Goal: Transaction & Acquisition: Subscribe to service/newsletter

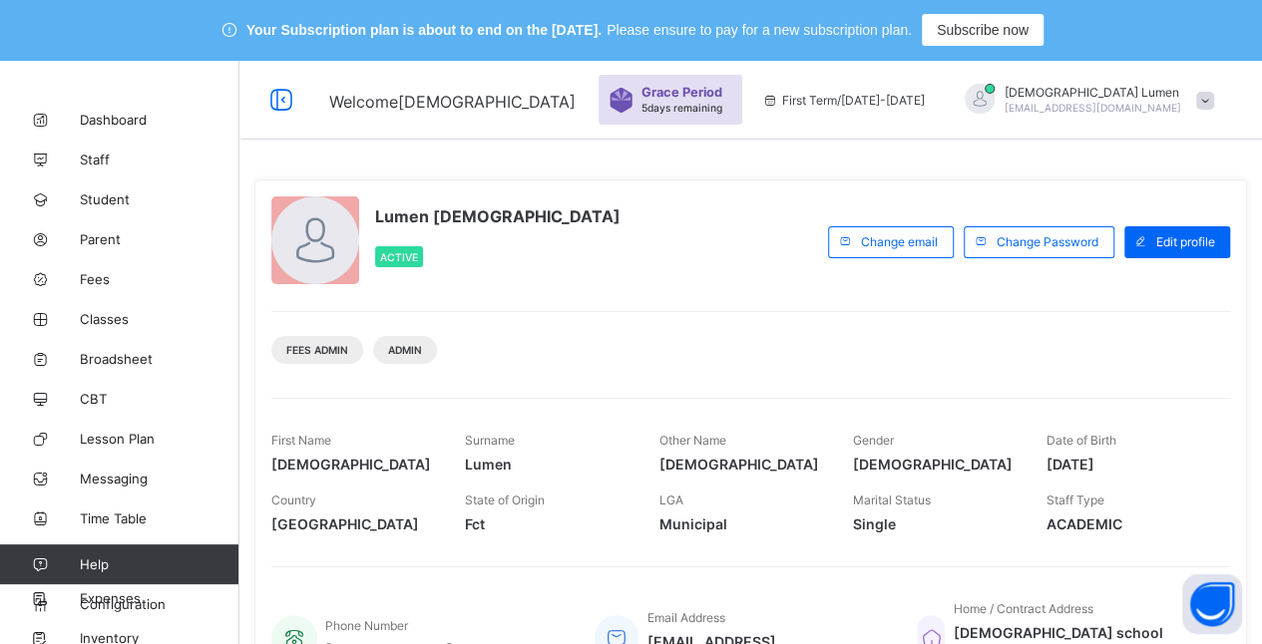
click at [722, 107] on span "5 days remaining" at bounding box center [681, 108] width 81 height 12
click at [722, 96] on span "Grace Period" at bounding box center [681, 92] width 81 height 15
click at [768, 154] on div "Lumen Sanctus Christi Active Change email Change Password Edit profile Fees Adm…" at bounding box center [750, 601] width 1023 height 1083
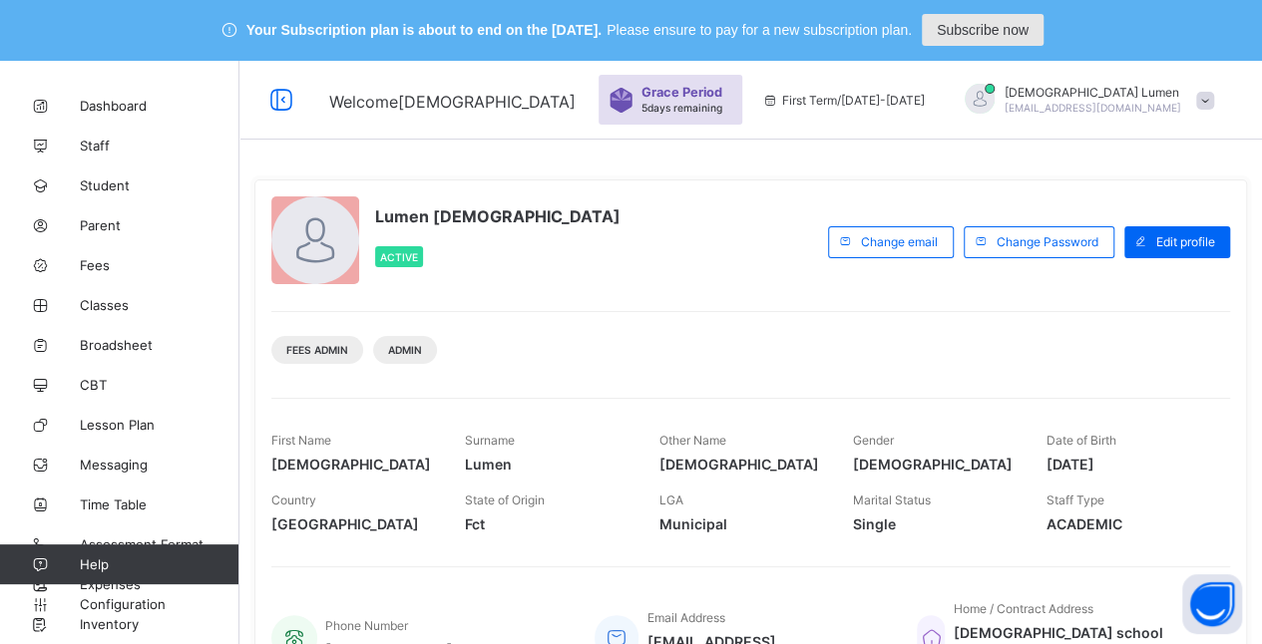
click at [998, 32] on span "Subscribe now" at bounding box center [983, 30] width 92 height 16
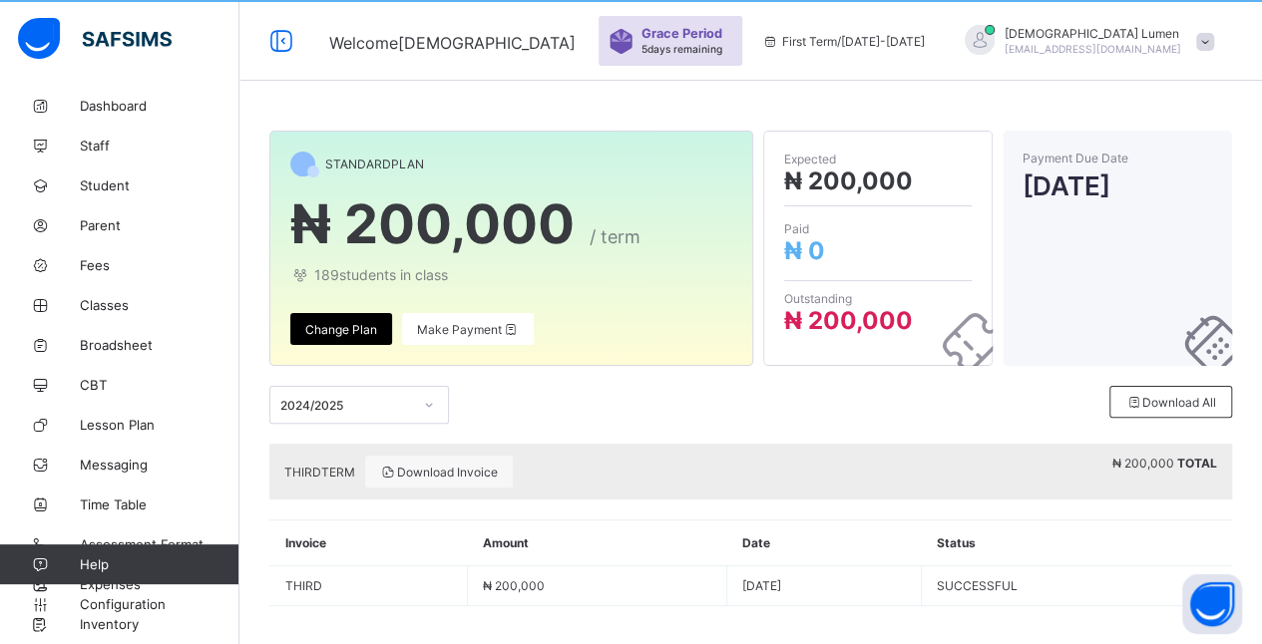
scroll to position [67, 0]
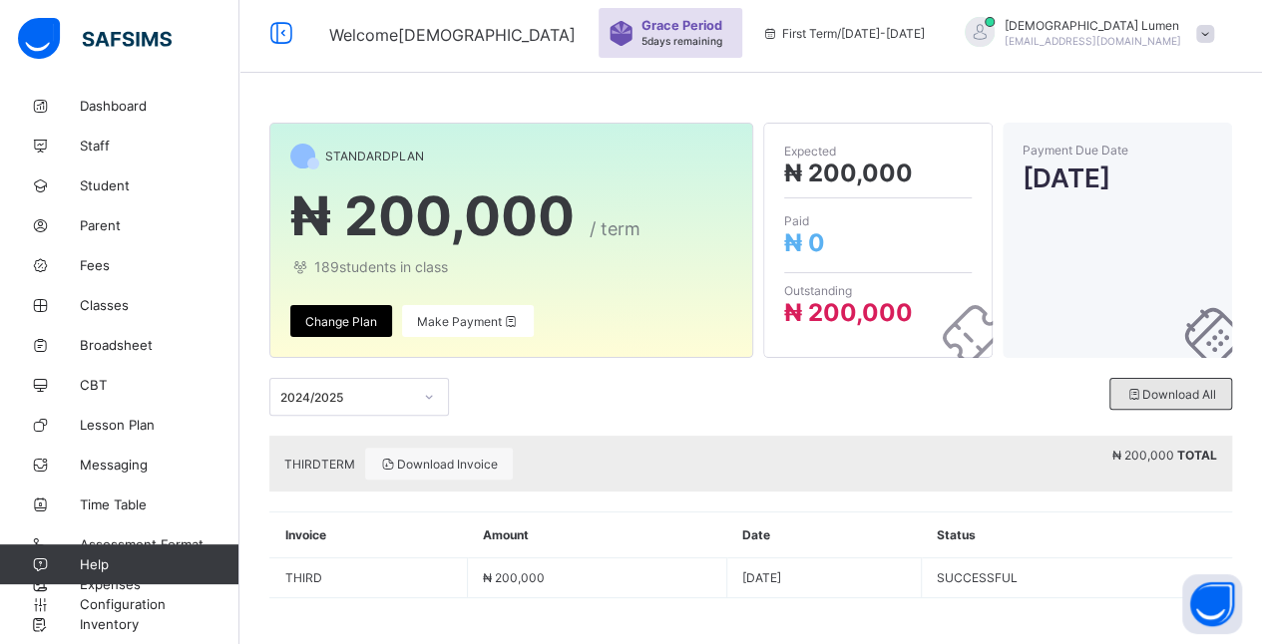
click at [1174, 387] on span "Download All" at bounding box center [1170, 394] width 91 height 15
click at [1169, 403] on div "Download All" at bounding box center [1170, 394] width 123 height 32
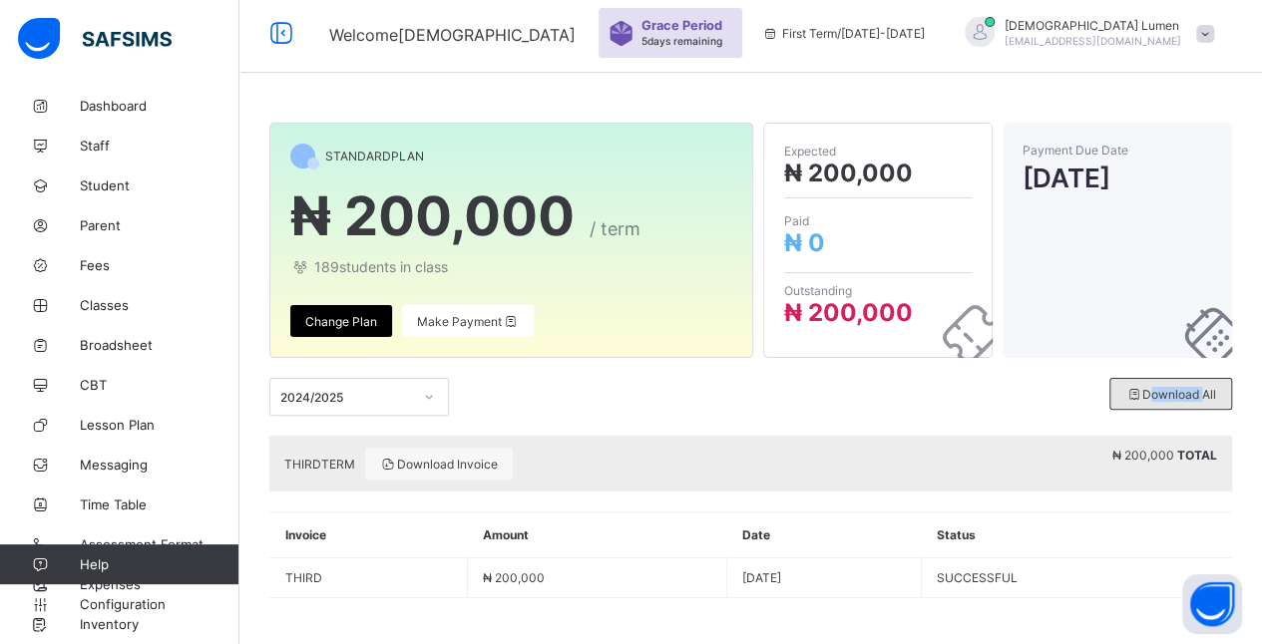
click at [1216, 395] on span "Download All" at bounding box center [1170, 394] width 91 height 15
click at [1195, 395] on span "Download All" at bounding box center [1170, 394] width 91 height 15
click at [481, 324] on span "Make Payment" at bounding box center [468, 321] width 102 height 15
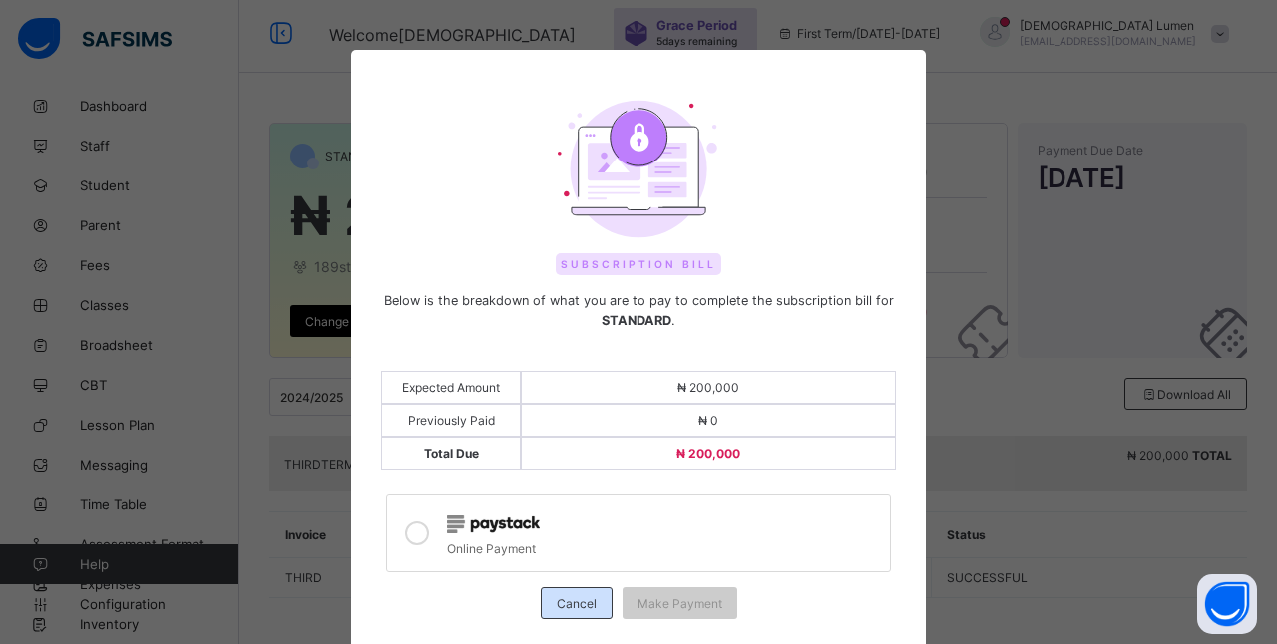
click at [575, 597] on span "Cancel" at bounding box center [577, 604] width 40 height 15
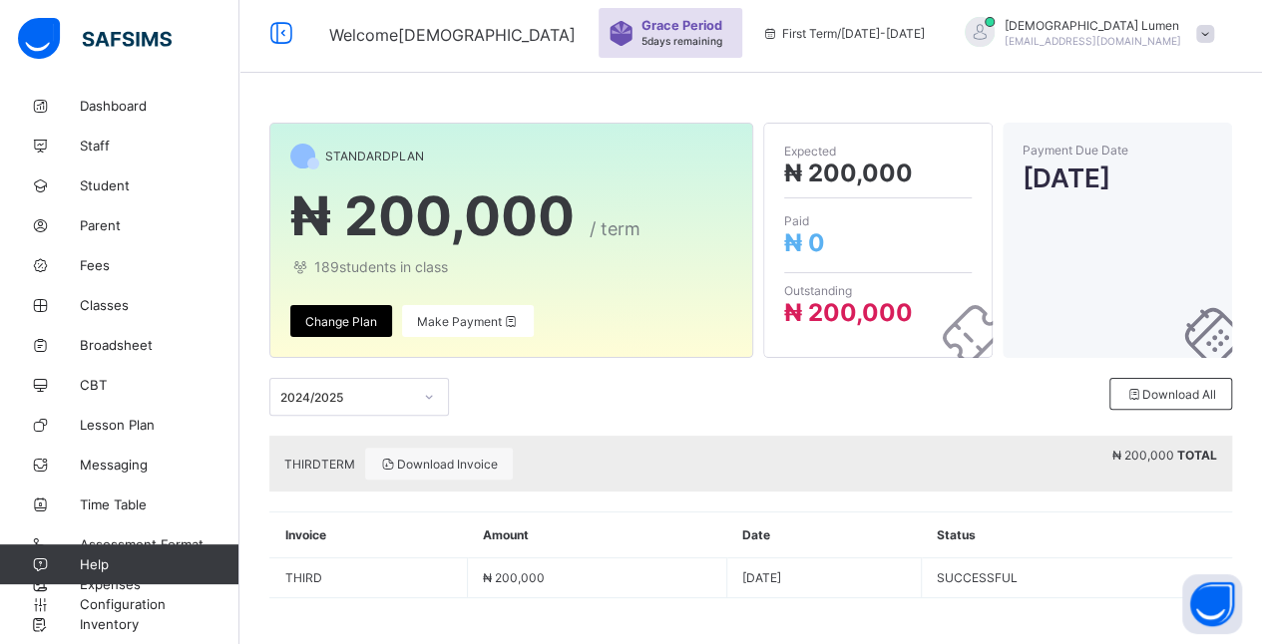
scroll to position [0, 0]
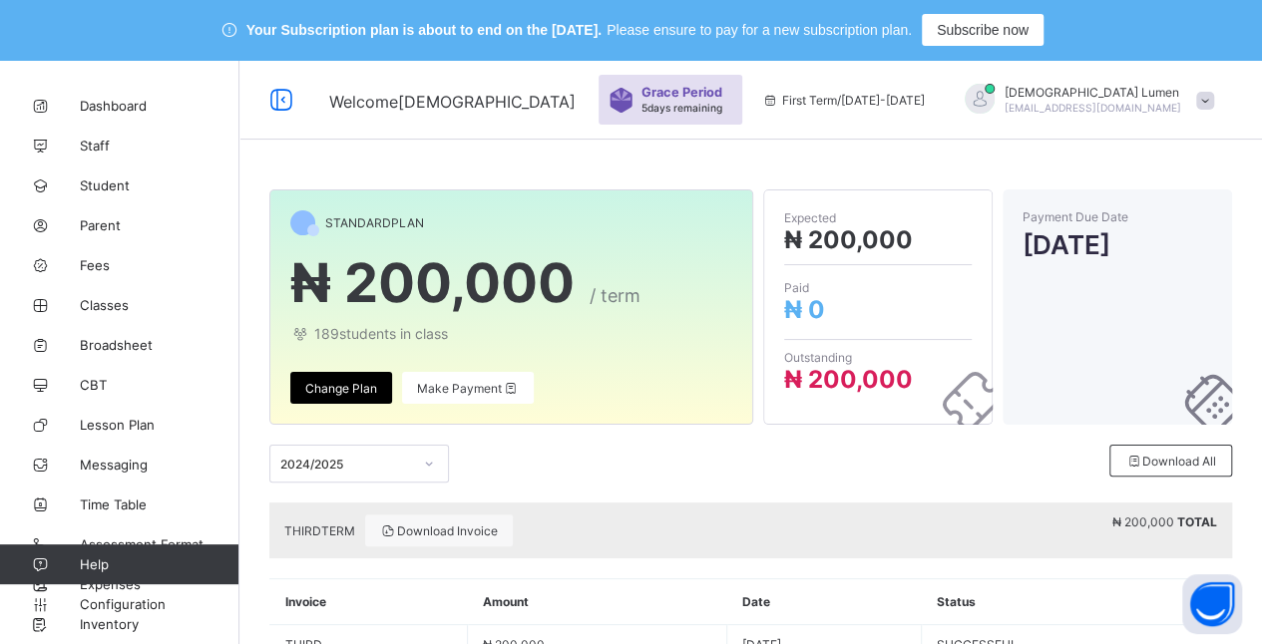
click at [740, 31] on span "Please ensure to pay for a new subscription plan." at bounding box center [759, 30] width 305 height 16
click at [722, 102] on span "5 days remaining" at bounding box center [681, 108] width 81 height 12
click at [1214, 104] on span at bounding box center [1205, 101] width 18 height 18
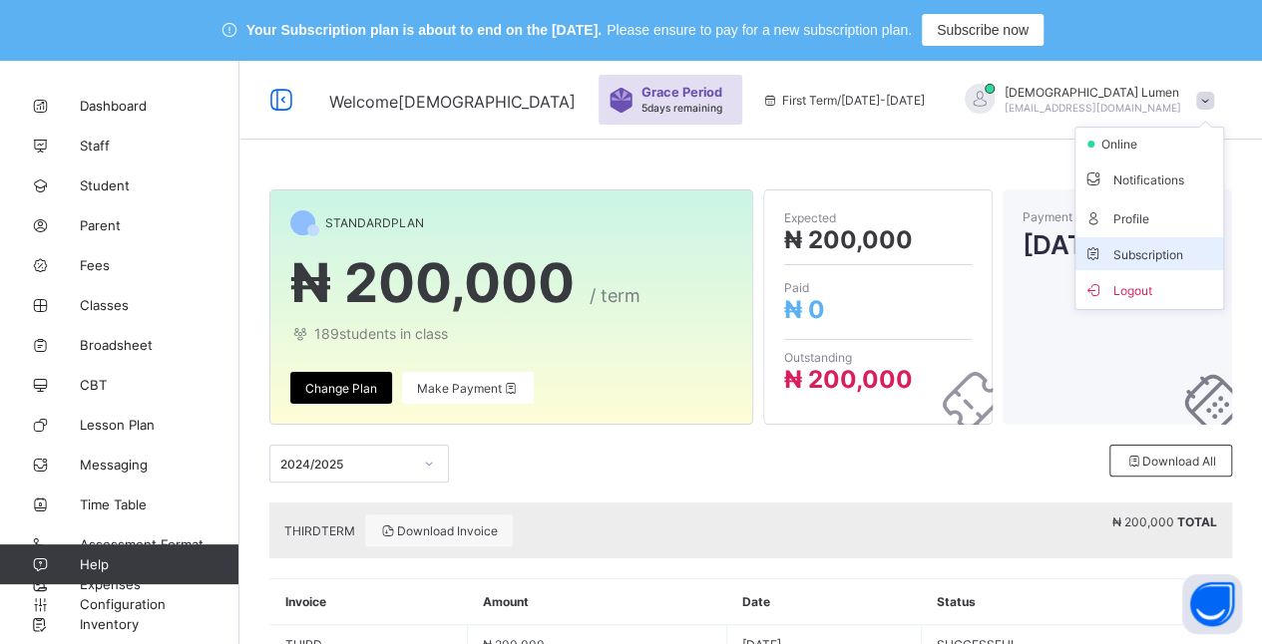
click at [1172, 247] on span "Subscription" at bounding box center [1133, 254] width 100 height 15
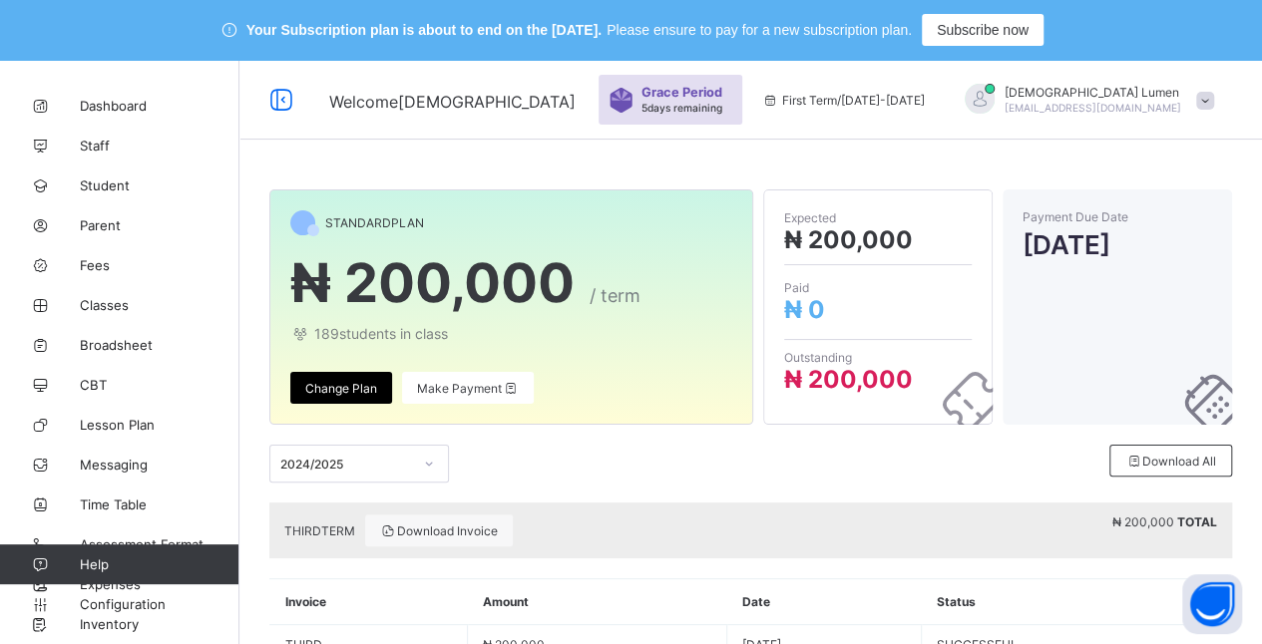
click at [1214, 95] on span at bounding box center [1205, 101] width 18 height 18
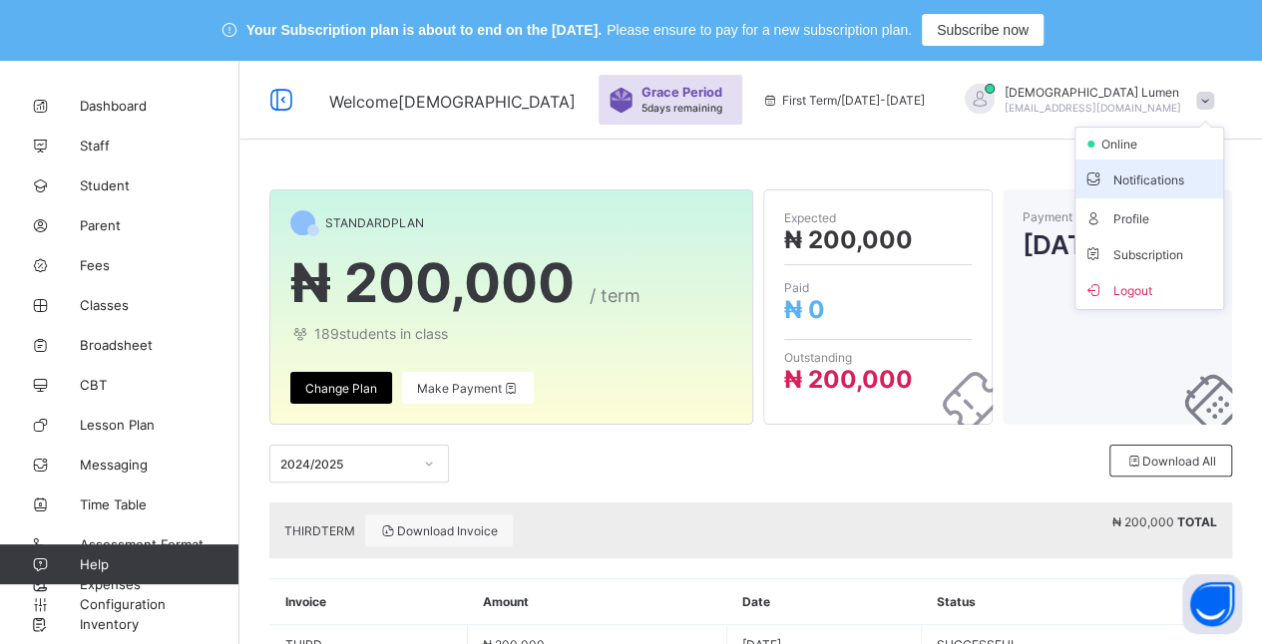
click at [1178, 178] on span "Notifications" at bounding box center [1149, 179] width 132 height 23
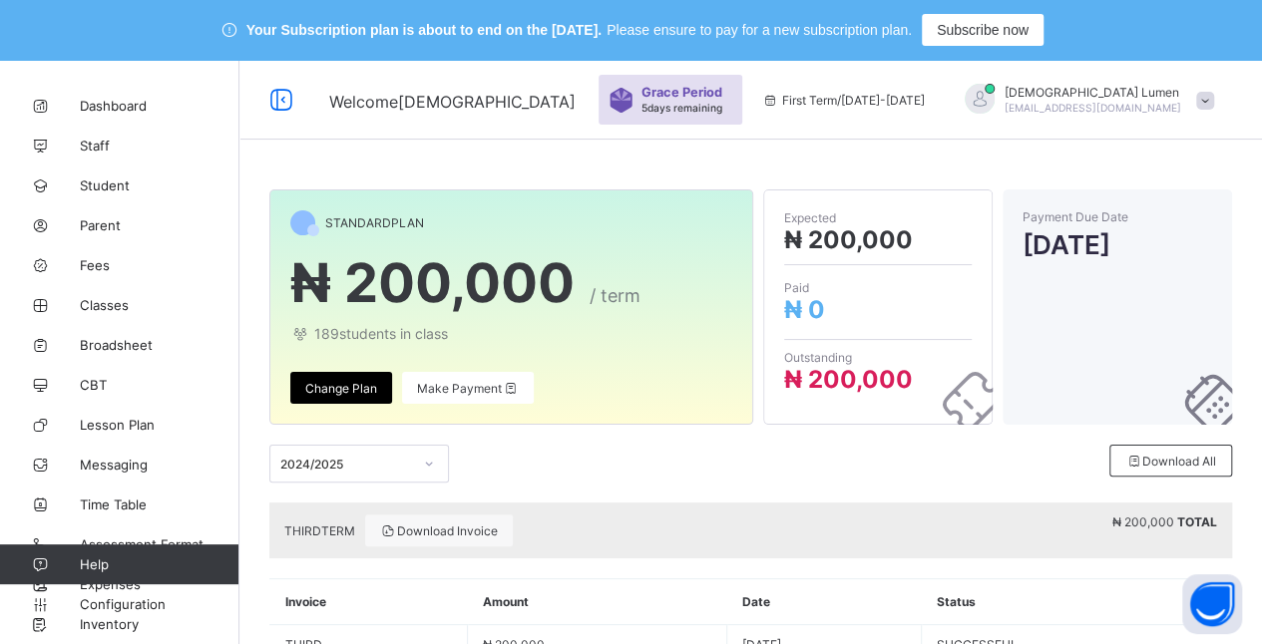
scroll to position [67, 0]
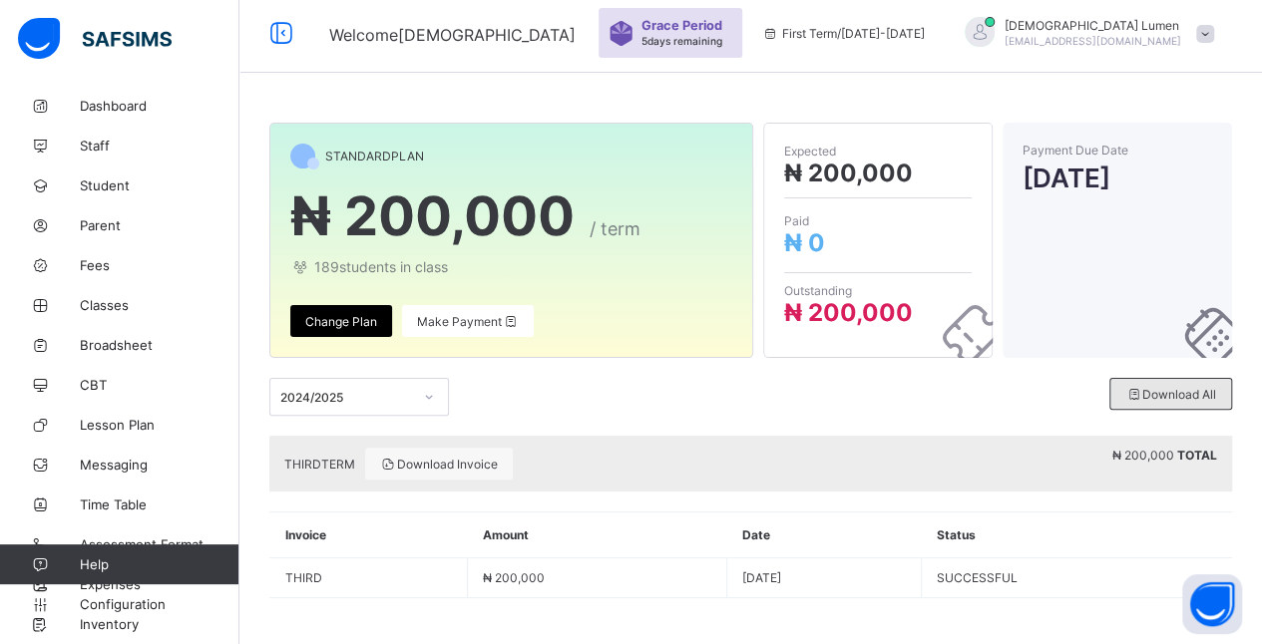
click at [1195, 391] on span "Download All" at bounding box center [1170, 394] width 91 height 15
click at [477, 462] on span "Download Invoice" at bounding box center [439, 464] width 118 height 15
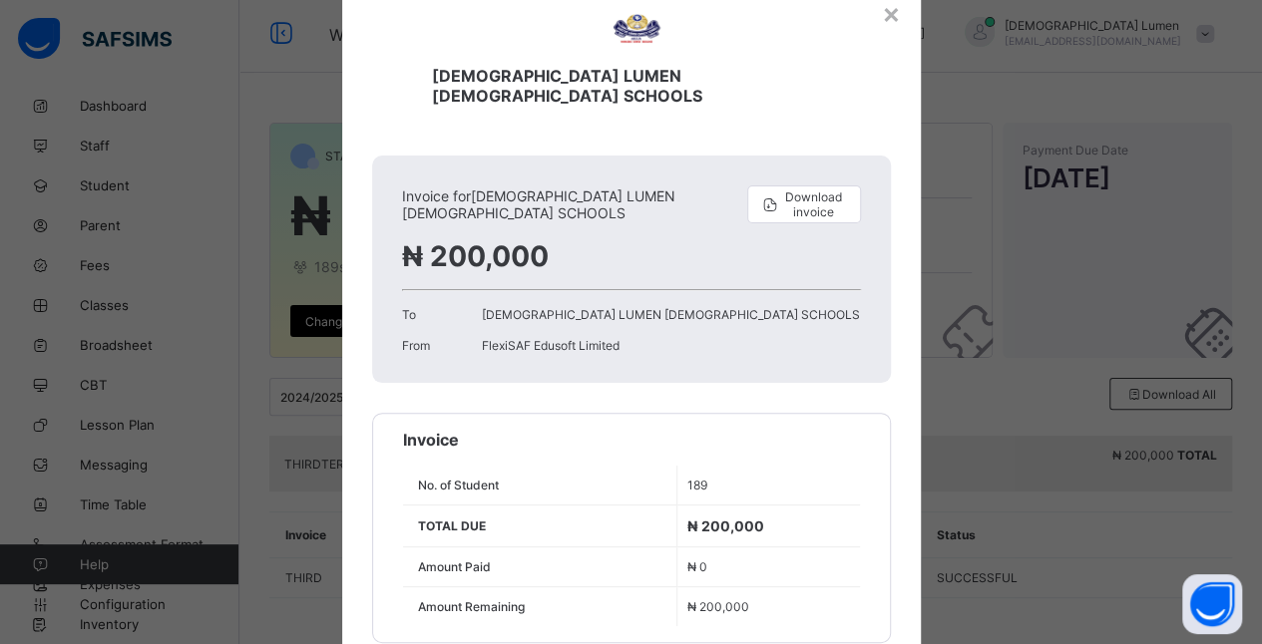
scroll to position [59, 0]
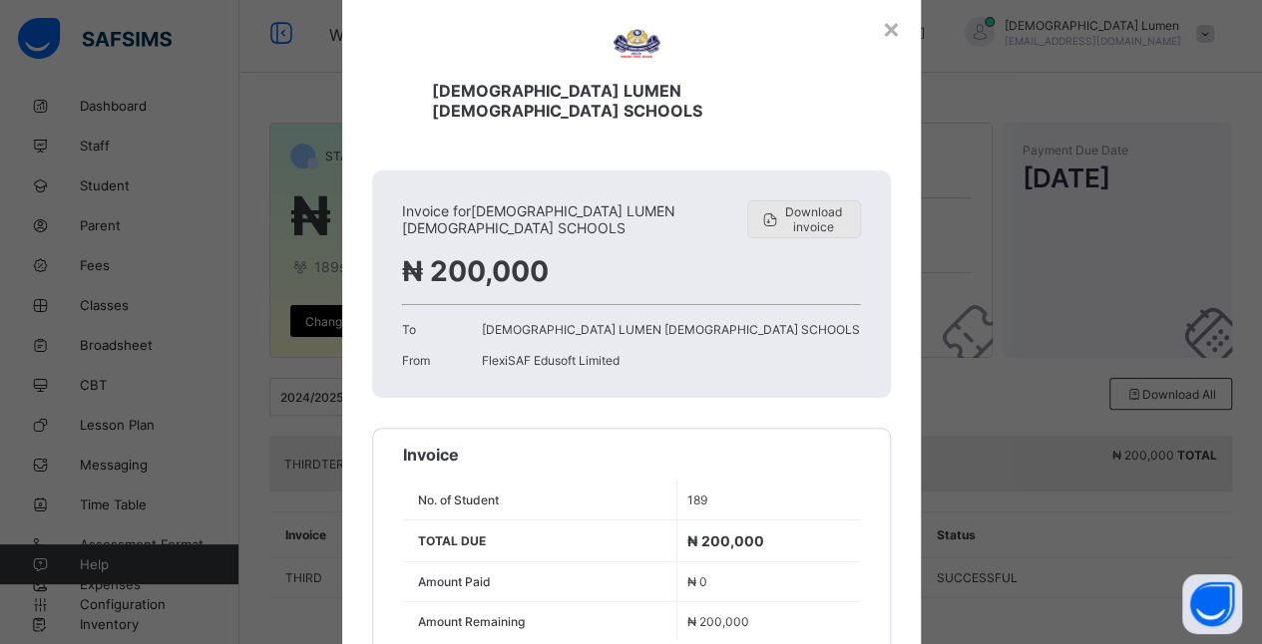
click at [827, 205] on span "Download invoice" at bounding box center [813, 220] width 67 height 30
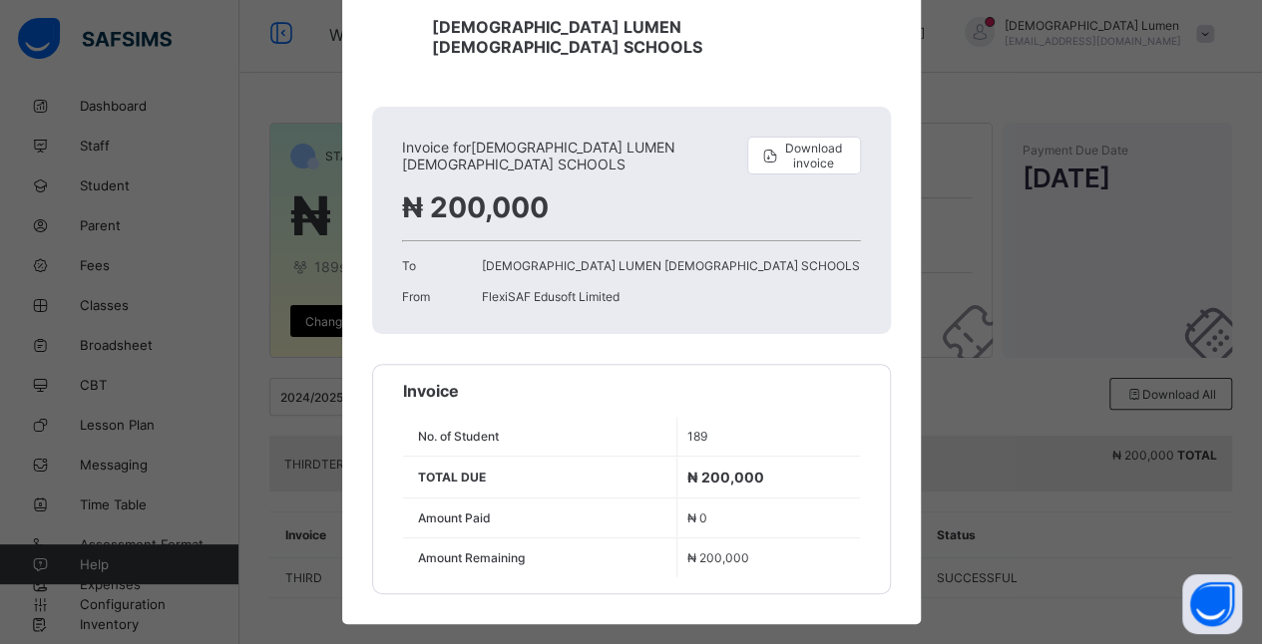
scroll to position [0, 0]
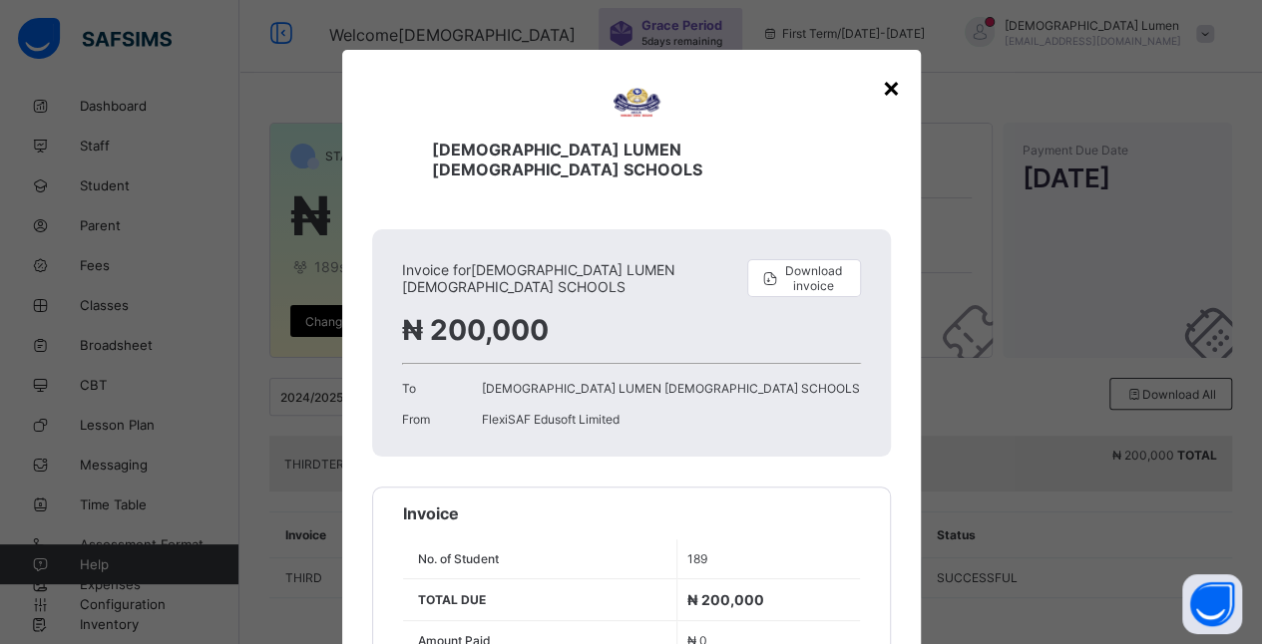
click at [887, 76] on div "×" at bounding box center [891, 87] width 19 height 34
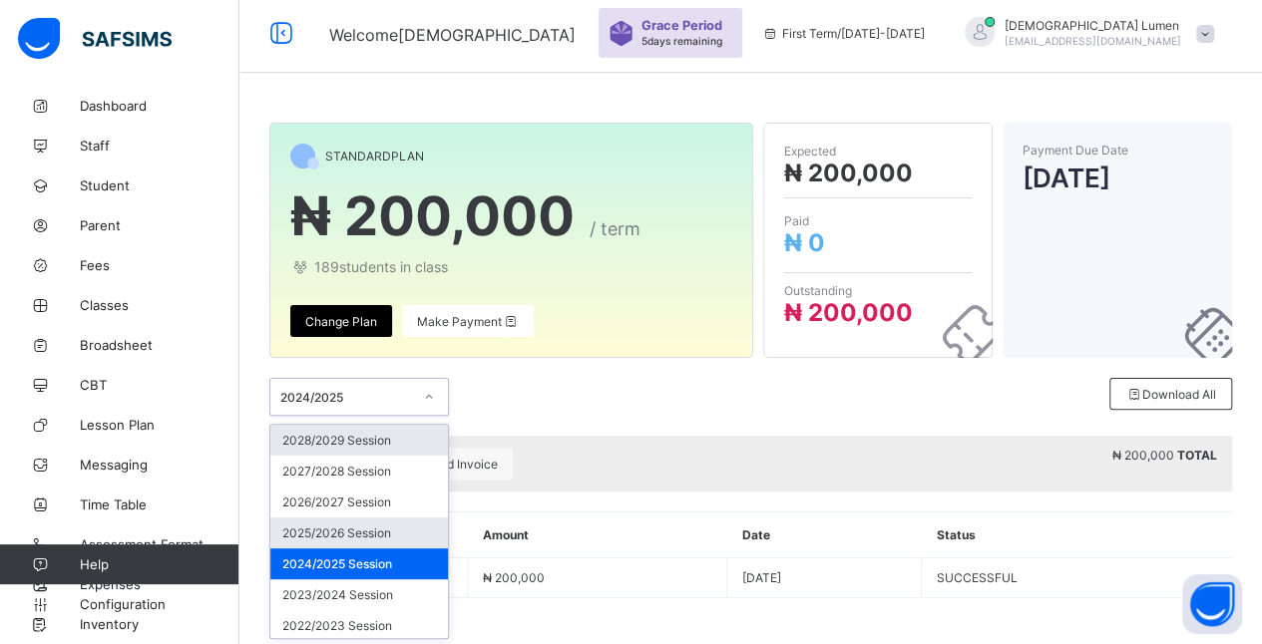
click at [355, 529] on div "2025/2026 Session" at bounding box center [359, 533] width 178 height 31
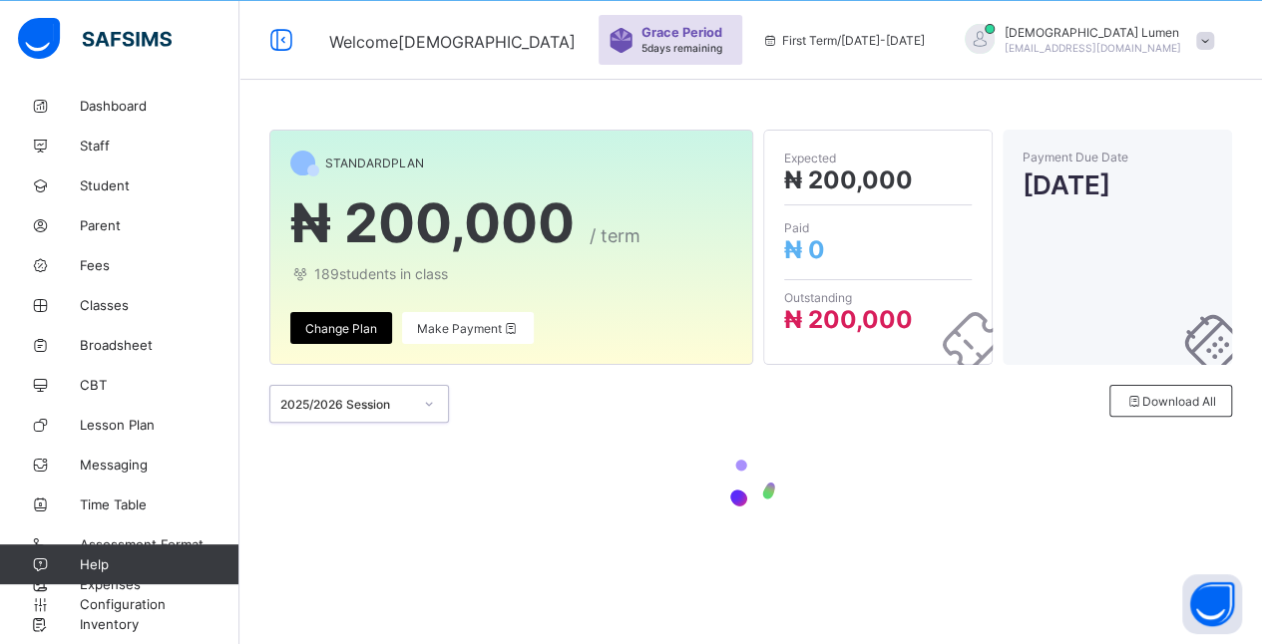
scroll to position [67, 0]
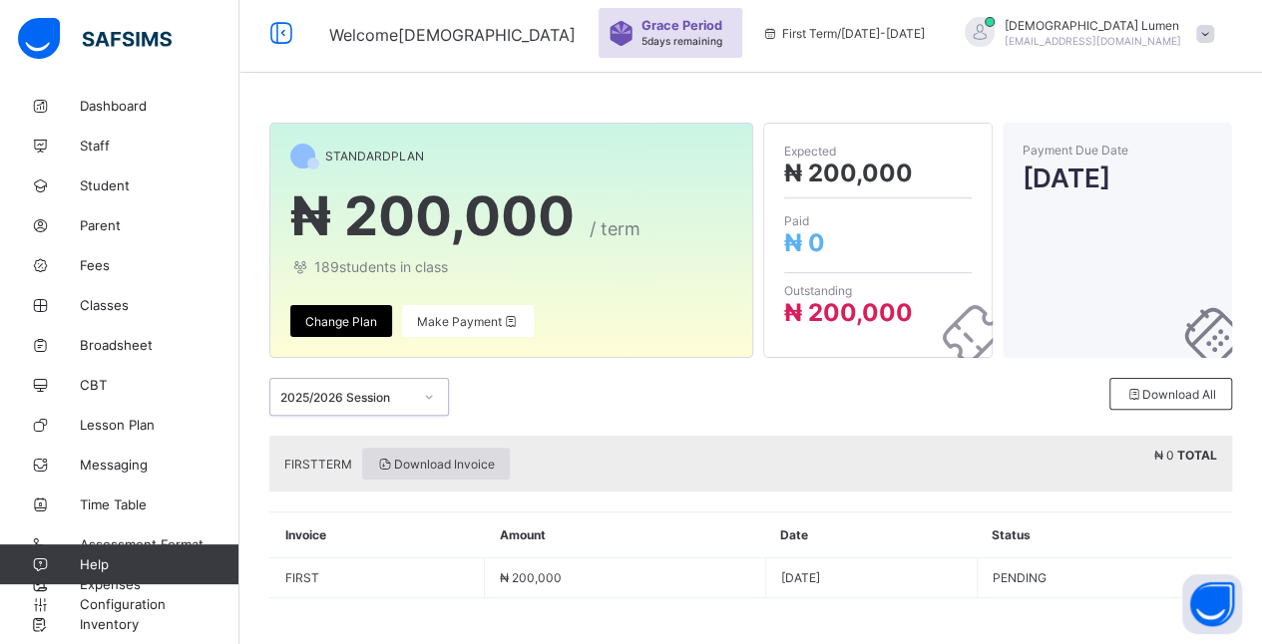
click at [457, 467] on span "Download Invoice" at bounding box center [436, 464] width 118 height 15
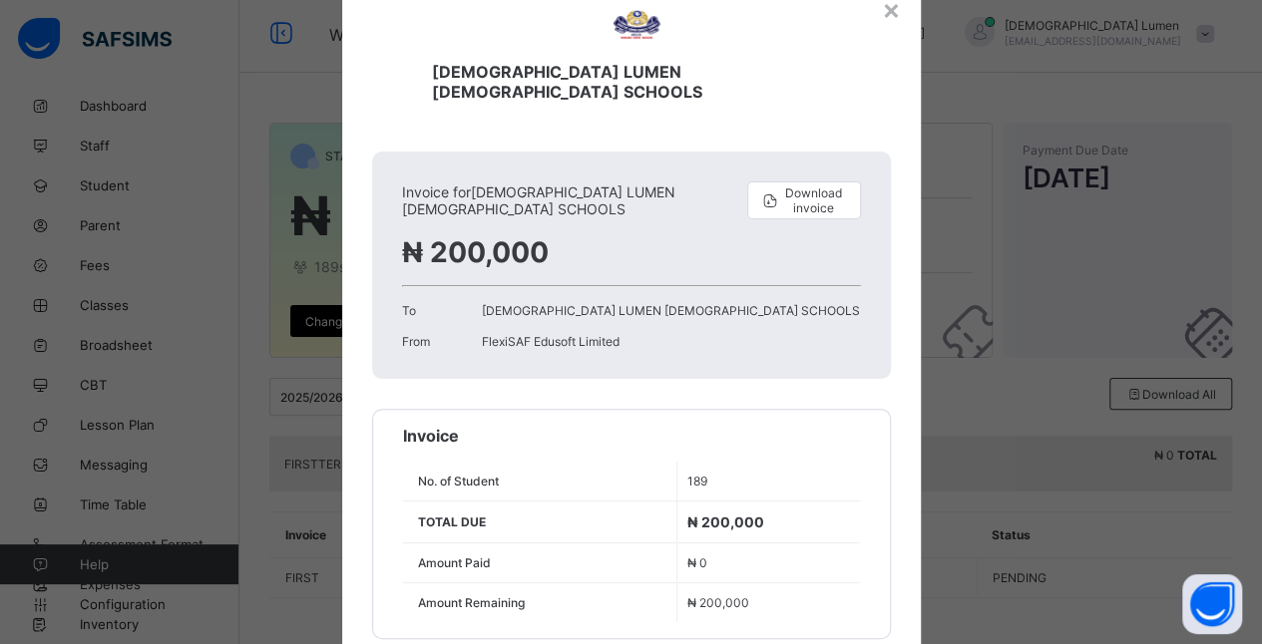
scroll to position [123, 0]
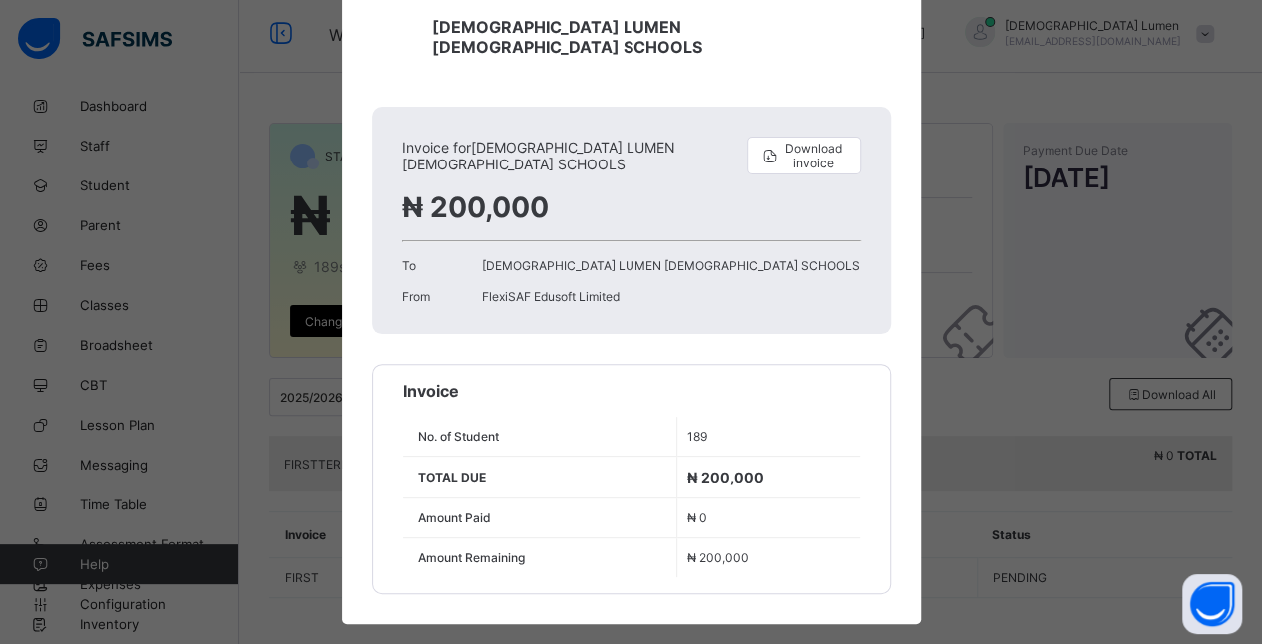
click at [818, 463] on td "₦ 200,000" at bounding box center [767, 478] width 183 height 42
click at [820, 499] on td "₦ 0" at bounding box center [767, 519] width 183 height 40
click at [814, 141] on span "Download invoice" at bounding box center [813, 156] width 67 height 30
click at [960, 136] on div "× SANCTUS LUMEN [DEMOGRAPHIC_DATA] SCHOOLS Invoice for SANCTUS LUMEN [DEMOGRAPH…" at bounding box center [631, 322] width 1262 height 644
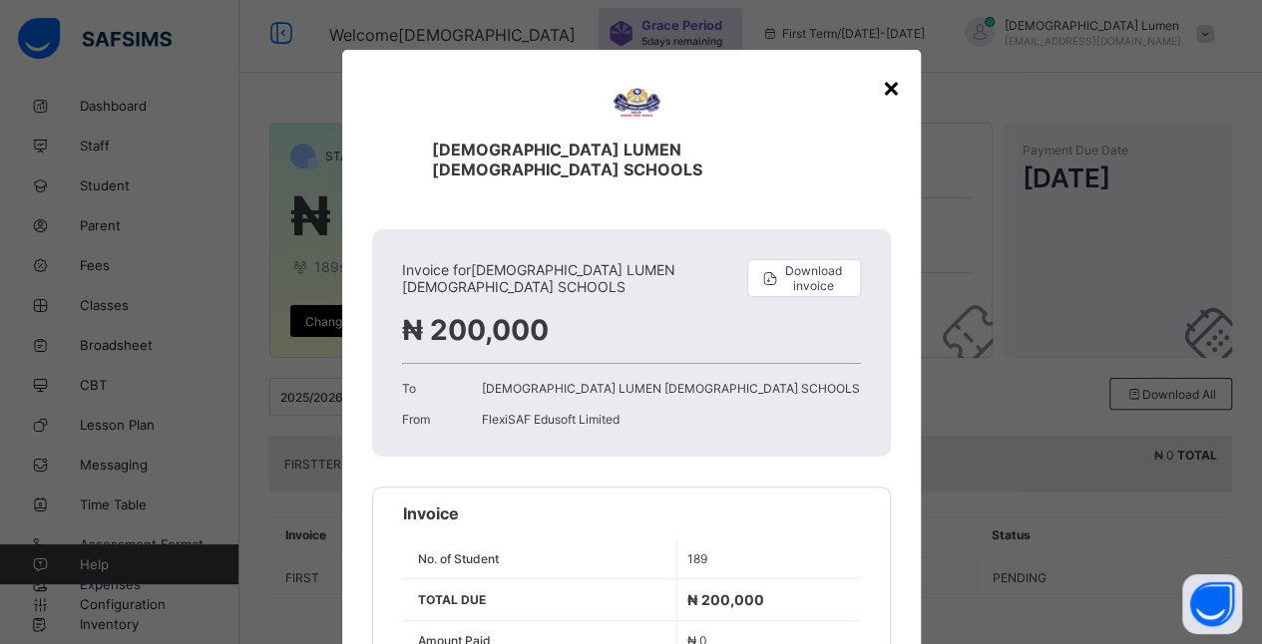
click at [888, 90] on div "×" at bounding box center [891, 87] width 19 height 34
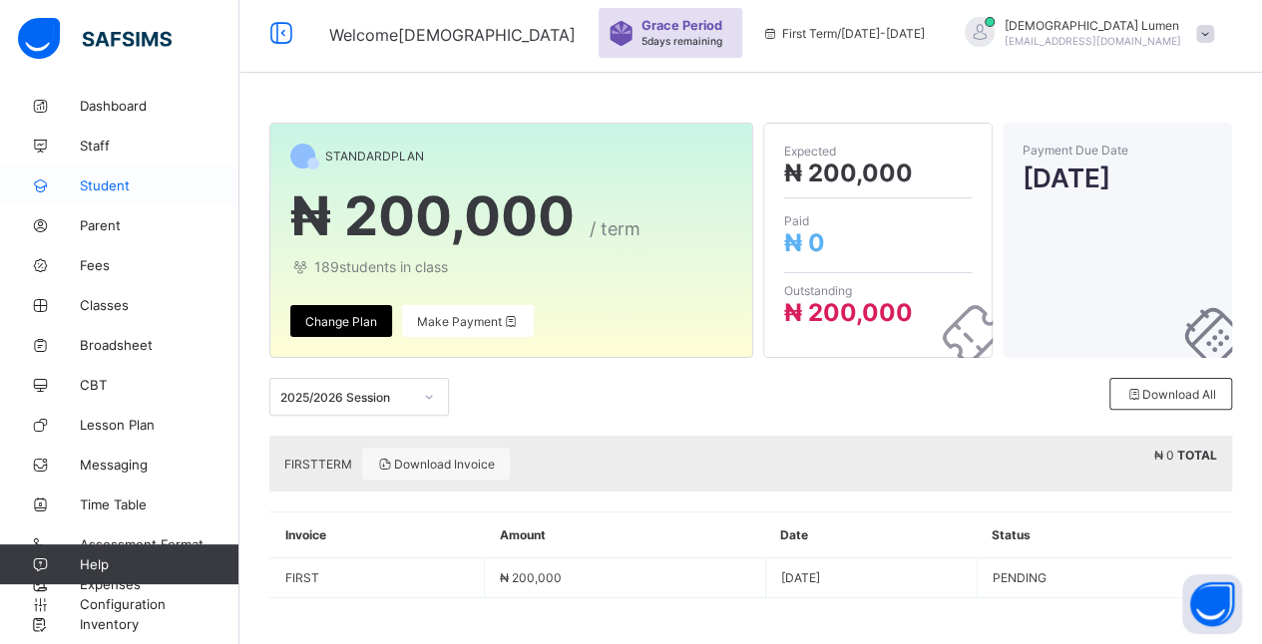
click at [116, 189] on span "Student" at bounding box center [160, 186] width 160 height 16
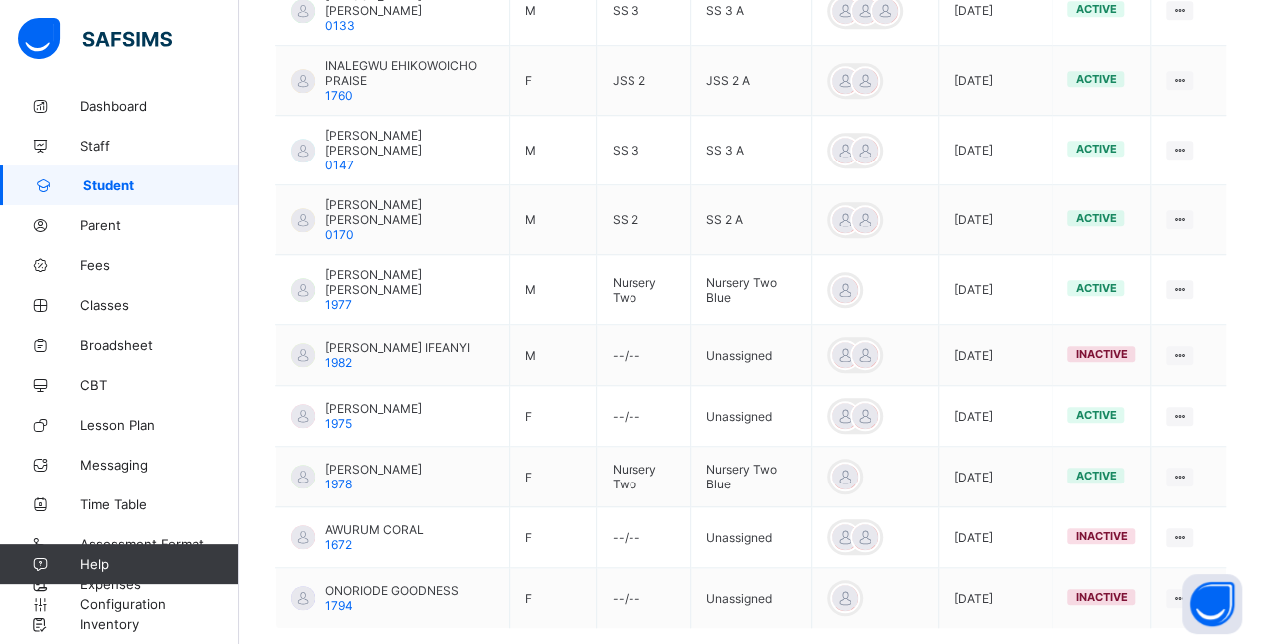
scroll to position [646, 0]
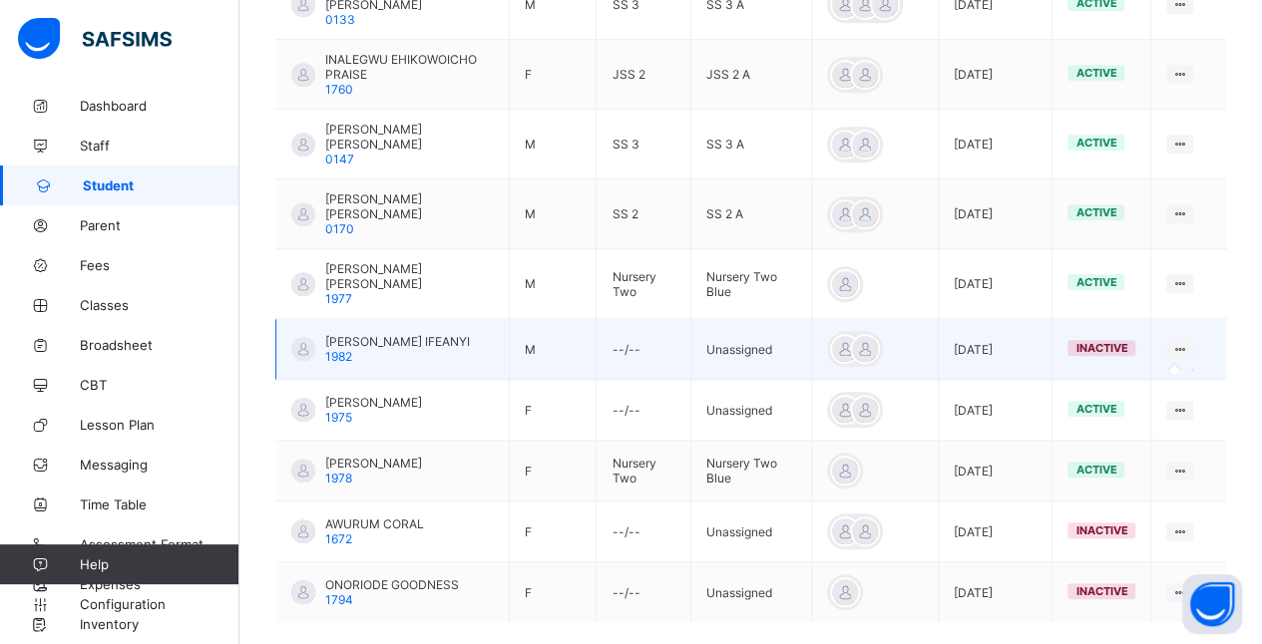
click at [1188, 342] on icon at bounding box center [1179, 349] width 17 height 15
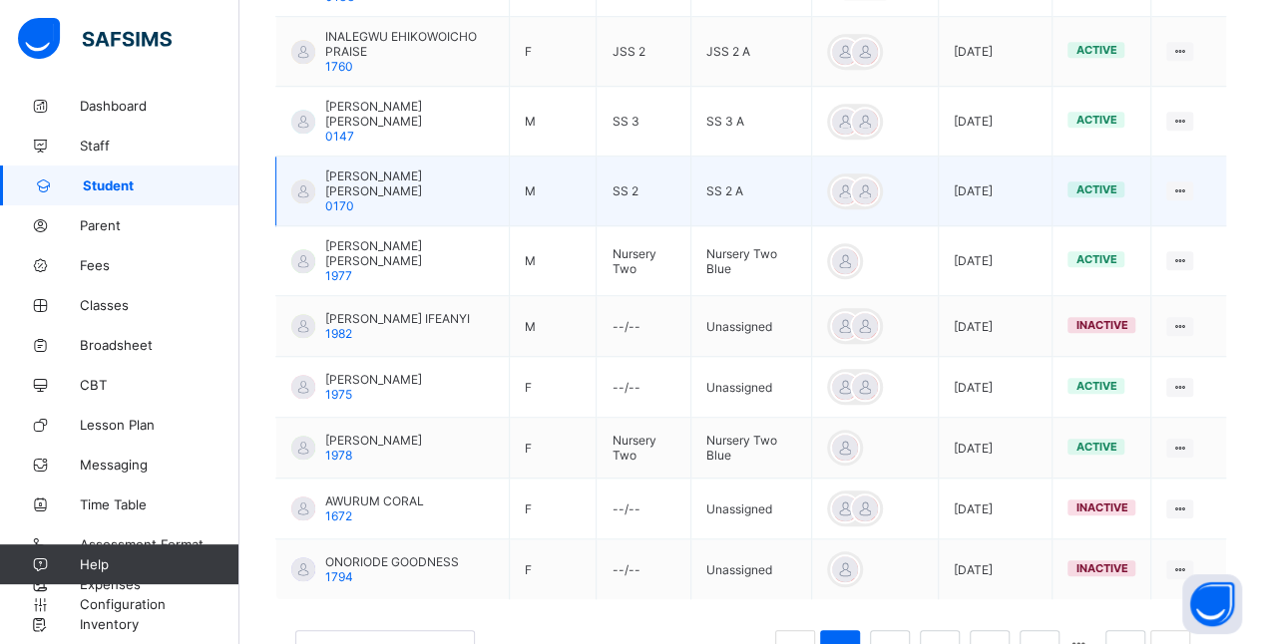
scroll to position [710, 0]
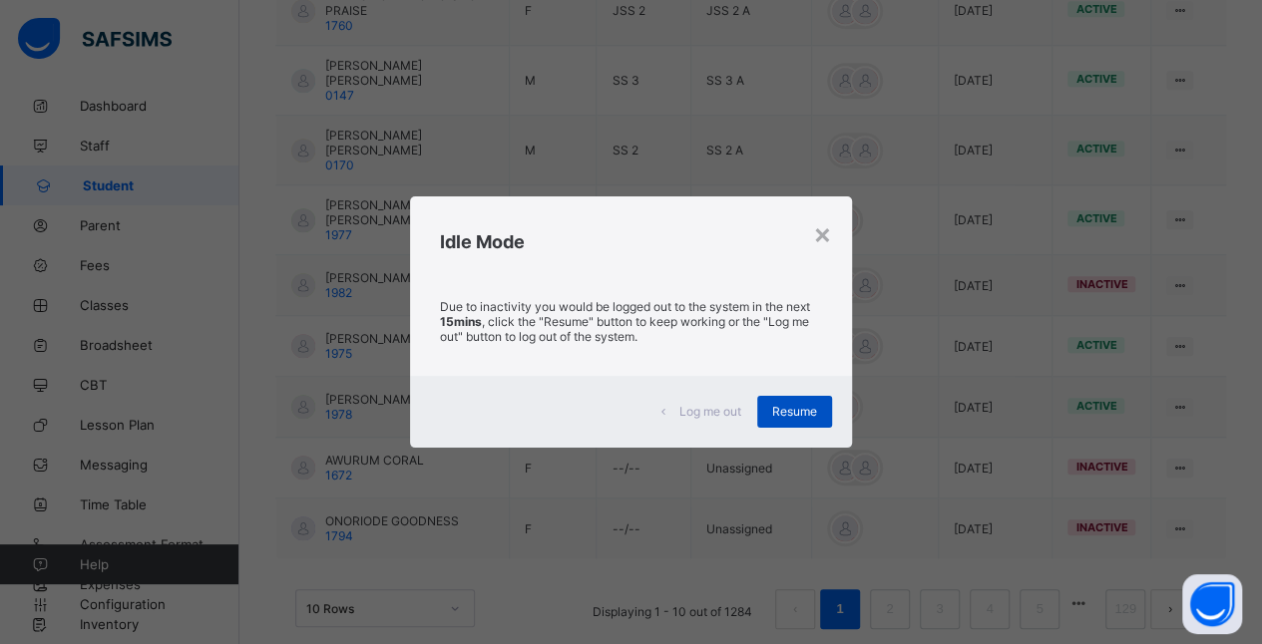
click at [807, 404] on span "Resume" at bounding box center [794, 411] width 45 height 15
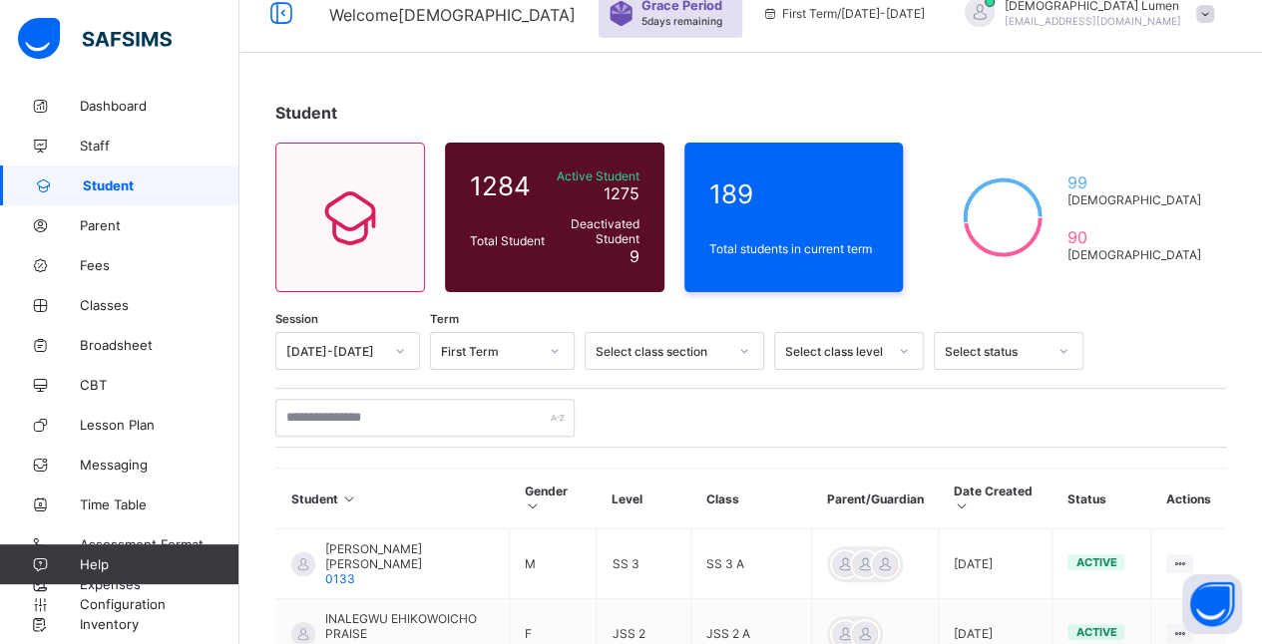
scroll to position [83, 0]
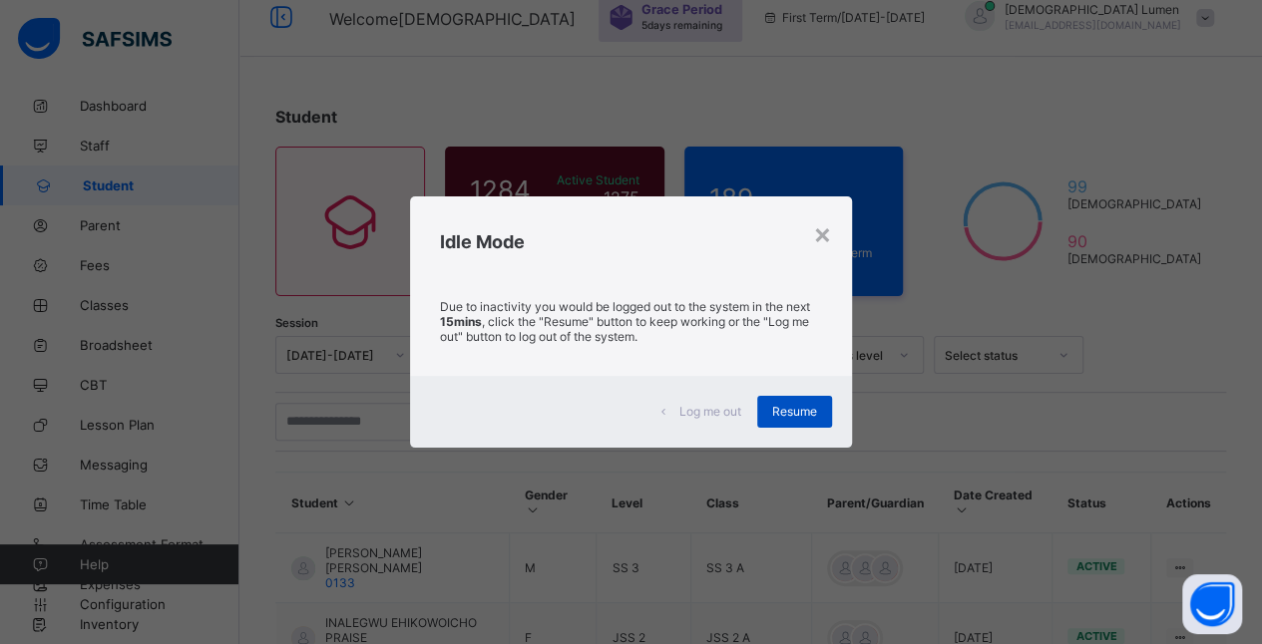
click at [797, 418] on div "Resume" at bounding box center [794, 412] width 75 height 32
